Goal: Transaction & Acquisition: Subscribe to service/newsletter

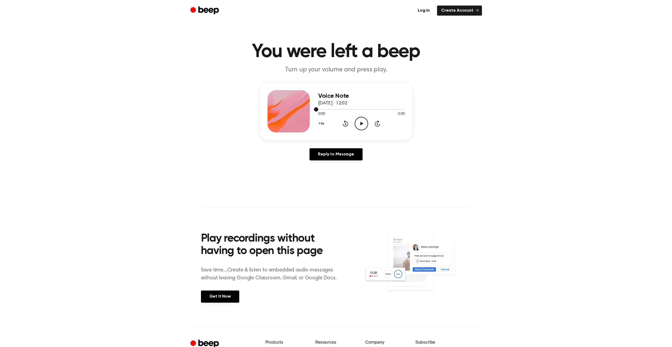
click at [360, 110] on div at bounding box center [361, 109] width 87 height 4
click at [393, 109] on div at bounding box center [361, 109] width 87 height 4
click at [228, 299] on link "Get It Now" at bounding box center [220, 296] width 38 height 12
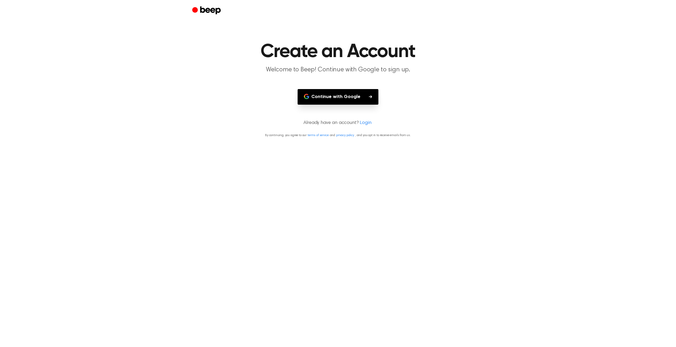
click at [349, 100] on button "Continue with Google" at bounding box center [338, 97] width 81 height 16
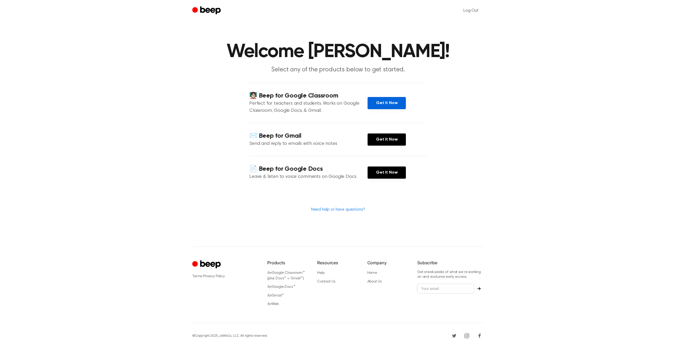
click at [383, 101] on link "Get It Now" at bounding box center [387, 103] width 38 height 12
